Goal: Information Seeking & Learning: Understand process/instructions

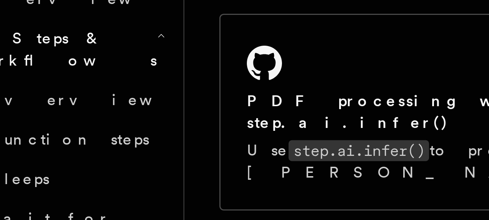
scroll to position [115, 0]
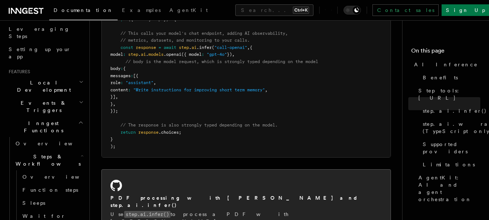
scroll to position [482, 0]
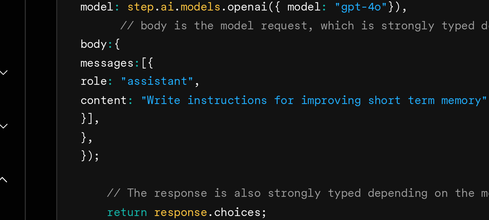
click at [191, 97] on pre "export default inngest .createFunction ( { id : "summarize-contents" } , { even…" at bounding box center [246, 75] width 289 height 170
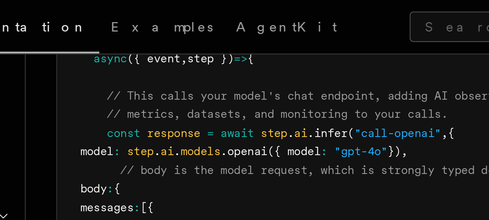
scroll to position [481, 0]
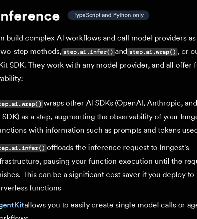
scroll to position [785, 0]
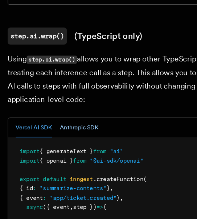
click at [55, 142] on button "Anthropic SDK" at bounding box center [59, 149] width 29 height 15
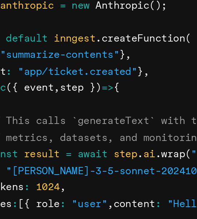
scroll to position [1011, 0]
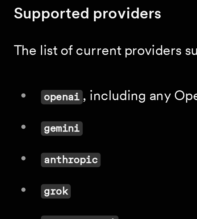
click at [31, 178] on code "gemini" at bounding box center [26, 181] width 18 height 6
click at [47, 176] on li "gemini" at bounding box center [103, 180] width 176 height 10
click at [21, 178] on code "gemini" at bounding box center [26, 181] width 18 height 6
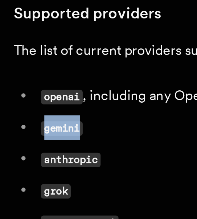
click at [21, 178] on code "gemini" at bounding box center [26, 181] width 18 height 6
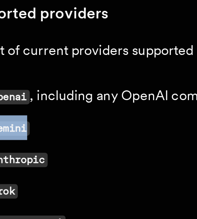
click at [70, 175] on li "gemini" at bounding box center [103, 180] width 176 height 10
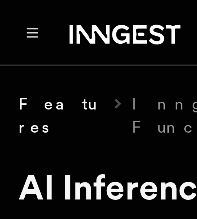
scroll to position [999, 0]
